Goal: Task Accomplishment & Management: Manage account settings

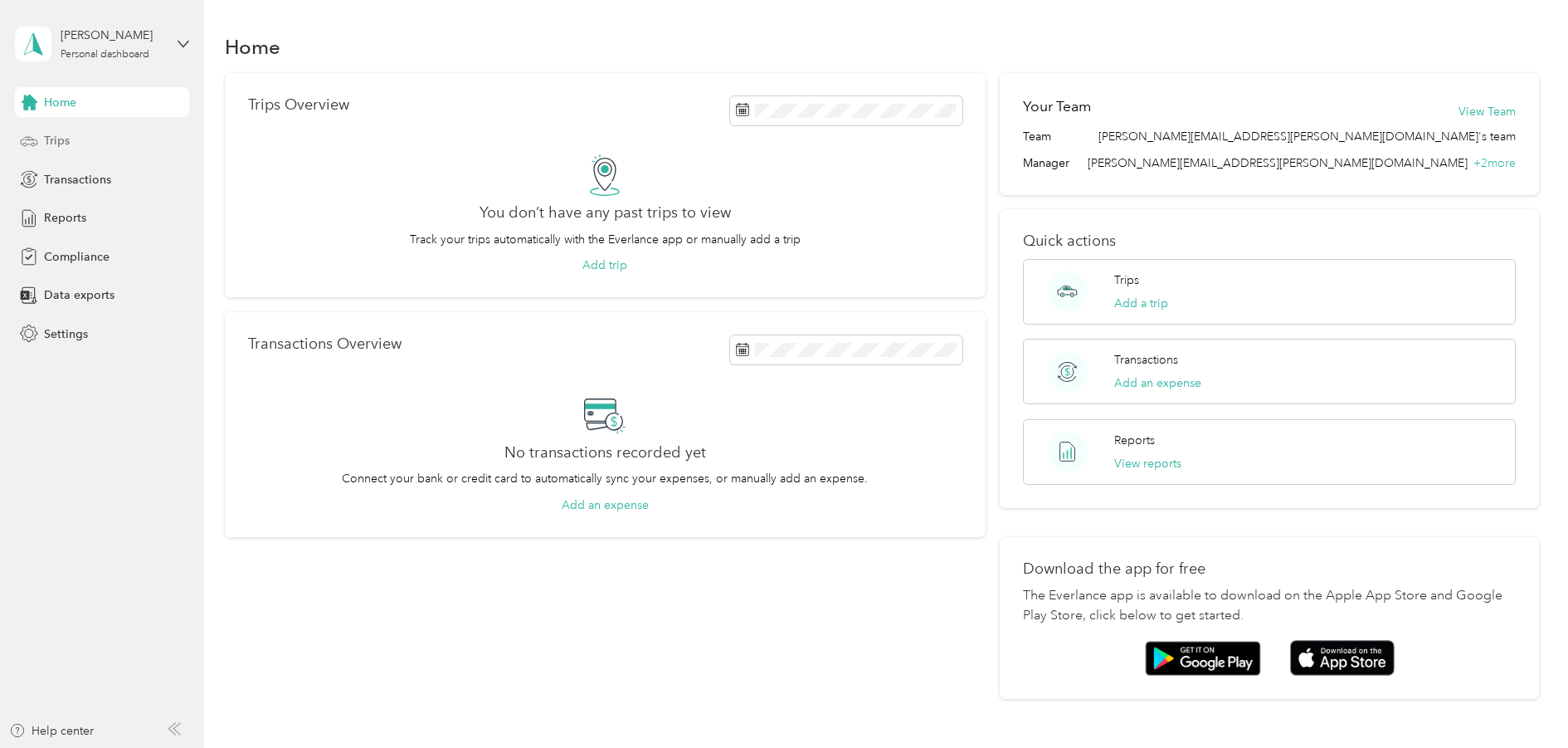
click at [78, 132] on div "Trips" at bounding box center [102, 141] width 175 height 30
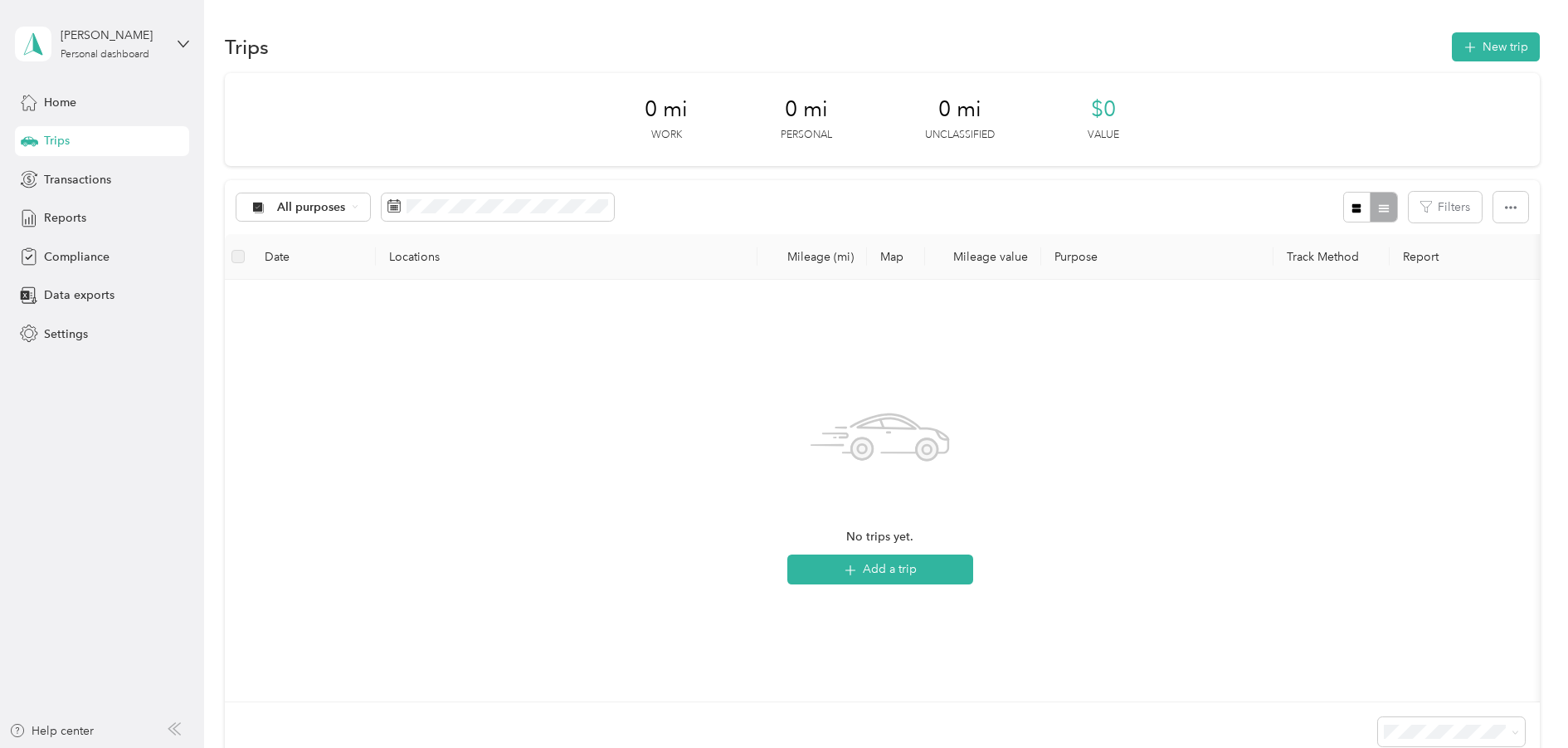
drag, startPoint x: 1344, startPoint y: 121, endPoint x: 1346, endPoint y: 175, distance: 54.0
click at [1353, 168] on div "0 mi Work 0 mi Personal 0 mi Unclassified $0 Value All purposes Filters Date Lo…" at bounding box center [883, 417] width 1315 height 688
click at [1287, 193] on div "All purposes Filters" at bounding box center [883, 207] width 1315 height 54
